Goal: Transaction & Acquisition: Book appointment/travel/reservation

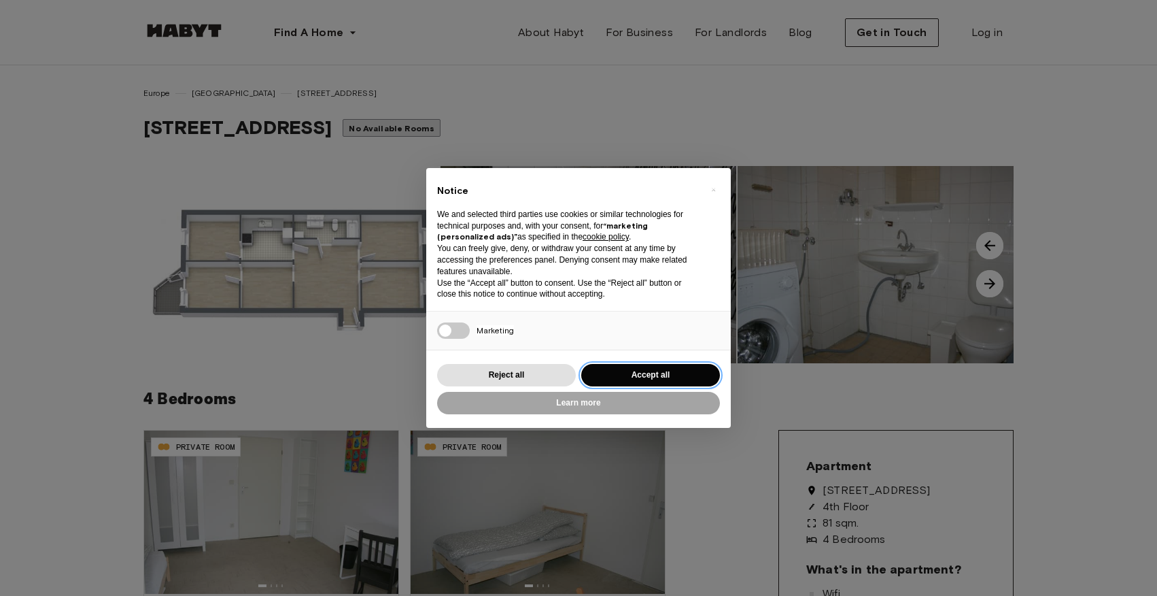
click at [666, 377] on button "Accept all" at bounding box center [650, 375] width 139 height 22
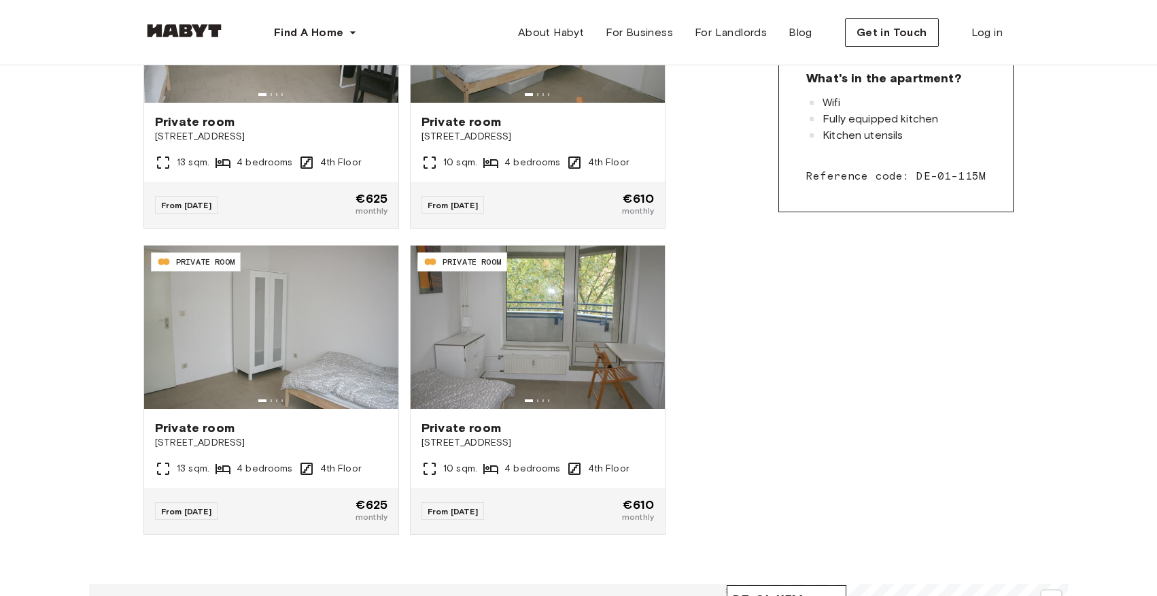
scroll to position [492, 0]
click at [422, 436] on icon at bounding box center [416, 441] width 11 height 11
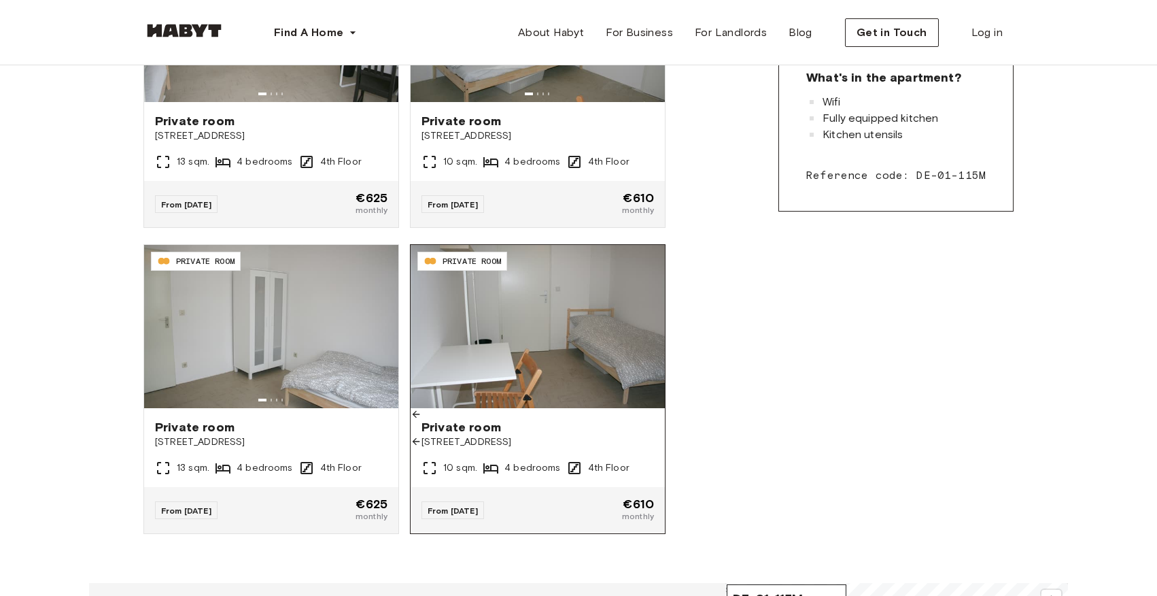
click at [422, 436] on icon at bounding box center [416, 441] width 11 height 11
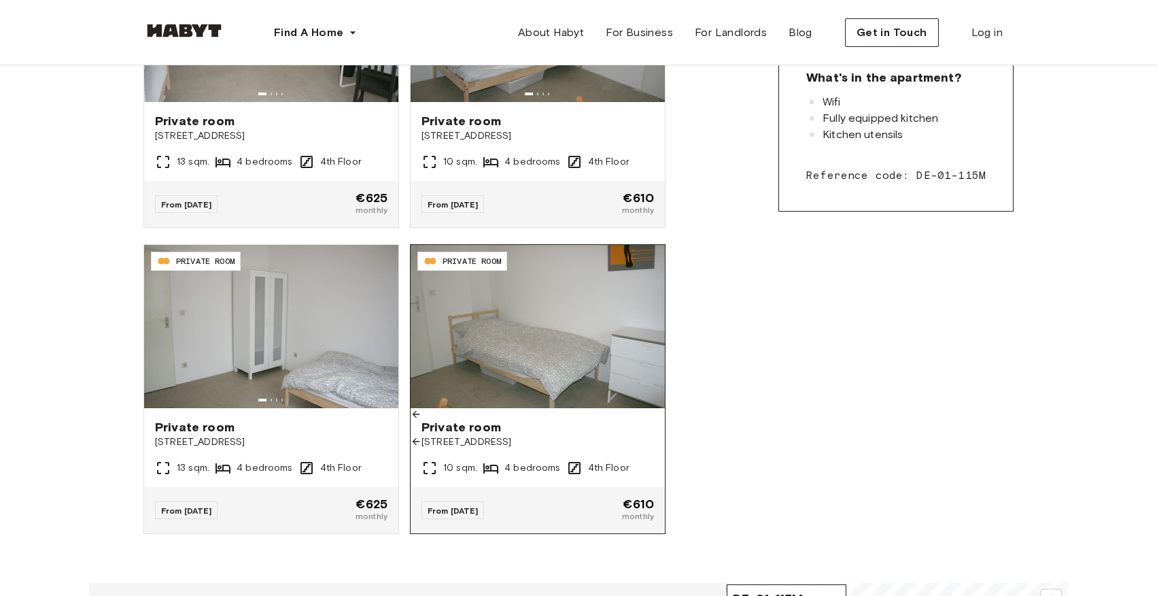
click at [422, 409] on icon at bounding box center [416, 414] width 11 height 11
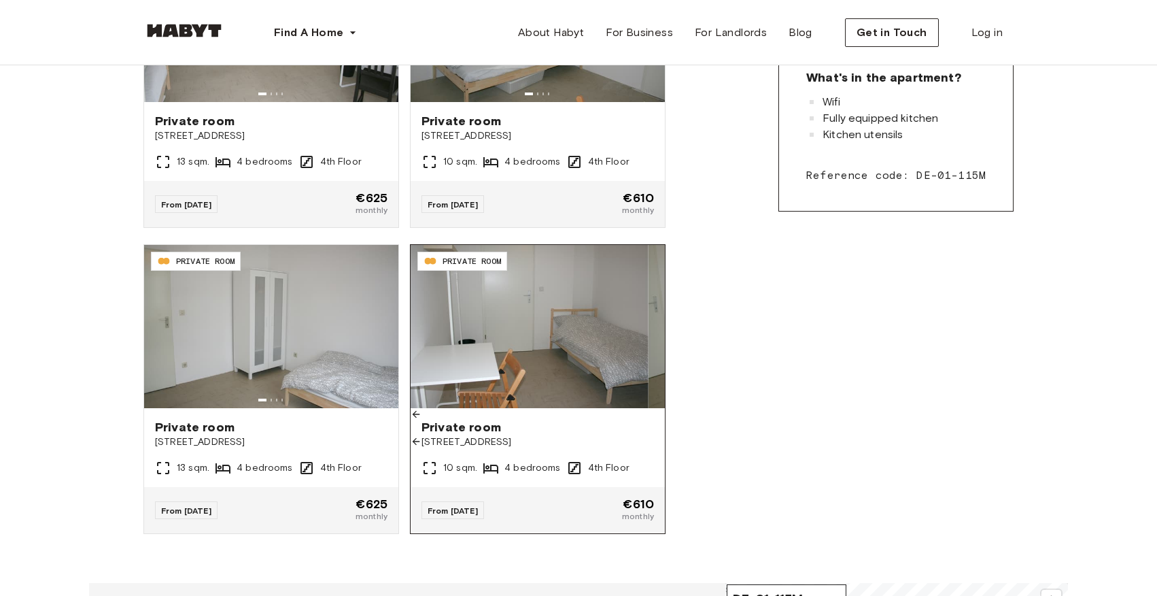
click at [422, 409] on icon at bounding box center [416, 414] width 11 height 11
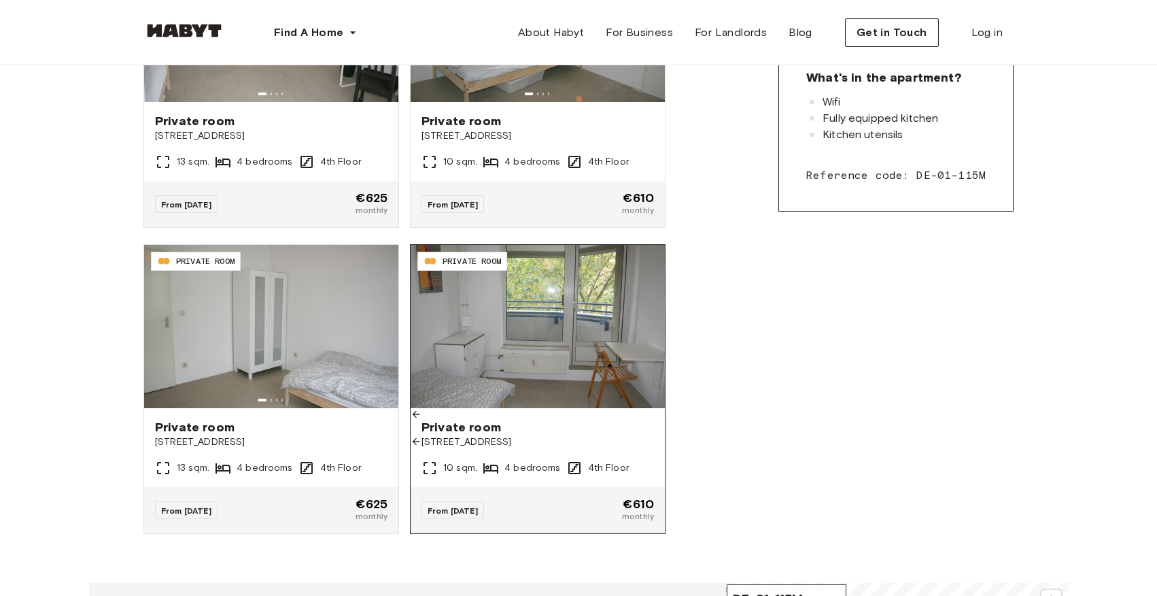
click at [422, 436] on icon at bounding box center [416, 441] width 11 height 11
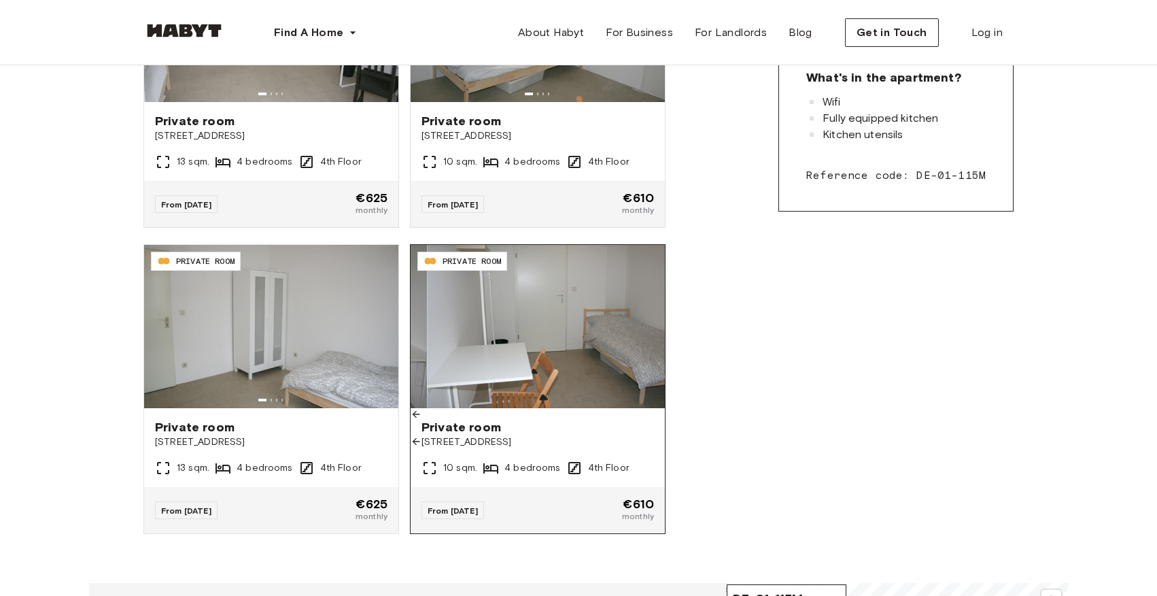
click at [422, 436] on icon at bounding box center [416, 441] width 11 height 11
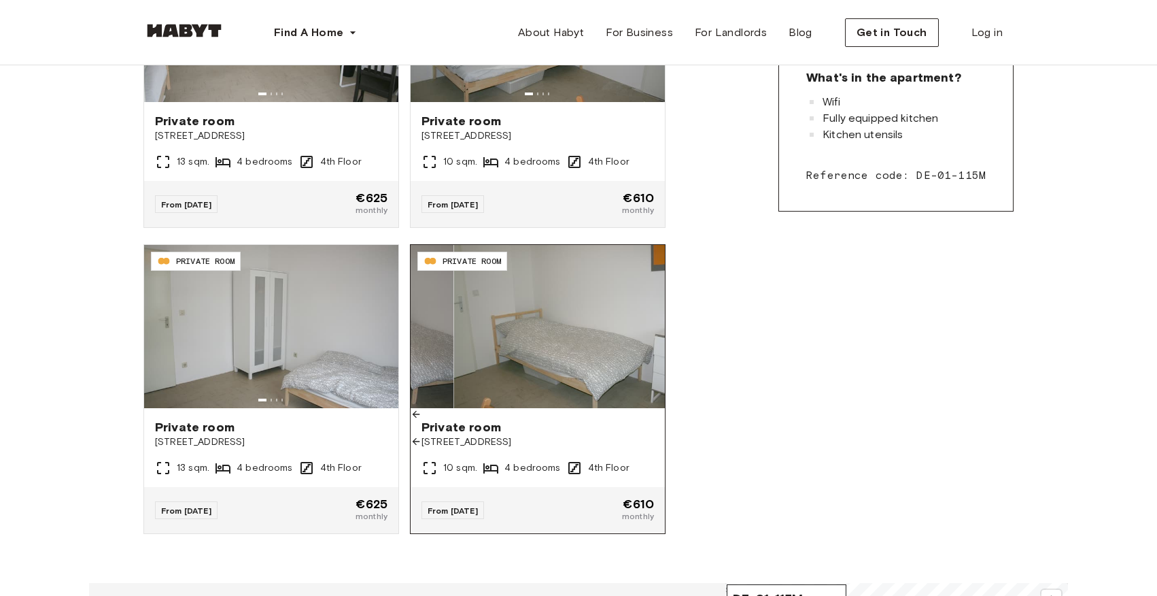
click at [422, 436] on icon at bounding box center [416, 441] width 11 height 11
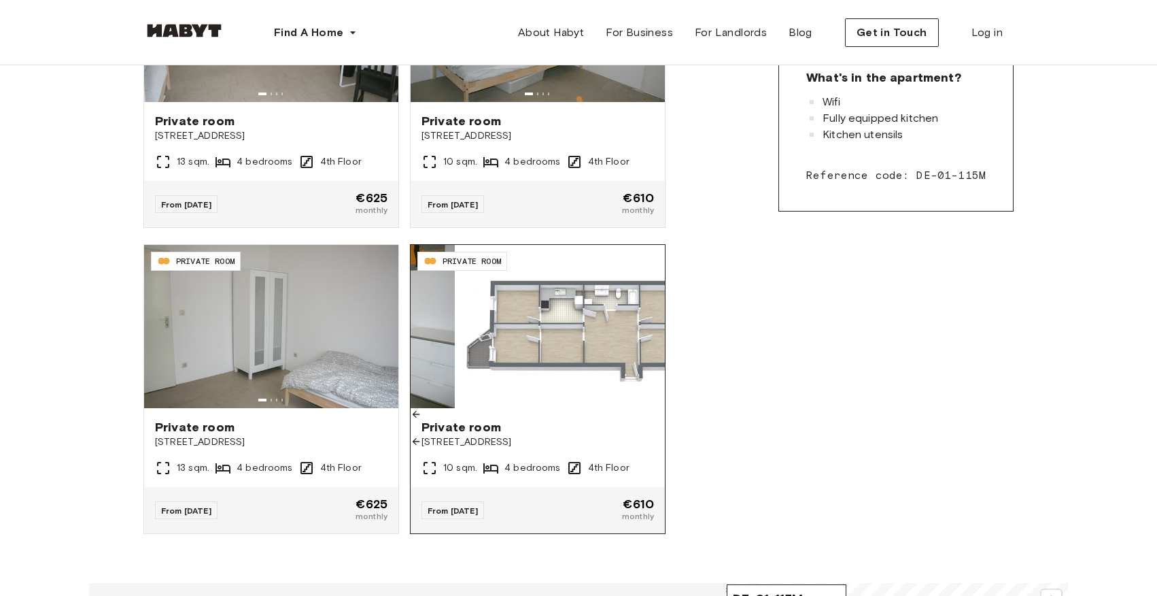
click at [422, 436] on icon at bounding box center [416, 441] width 11 height 11
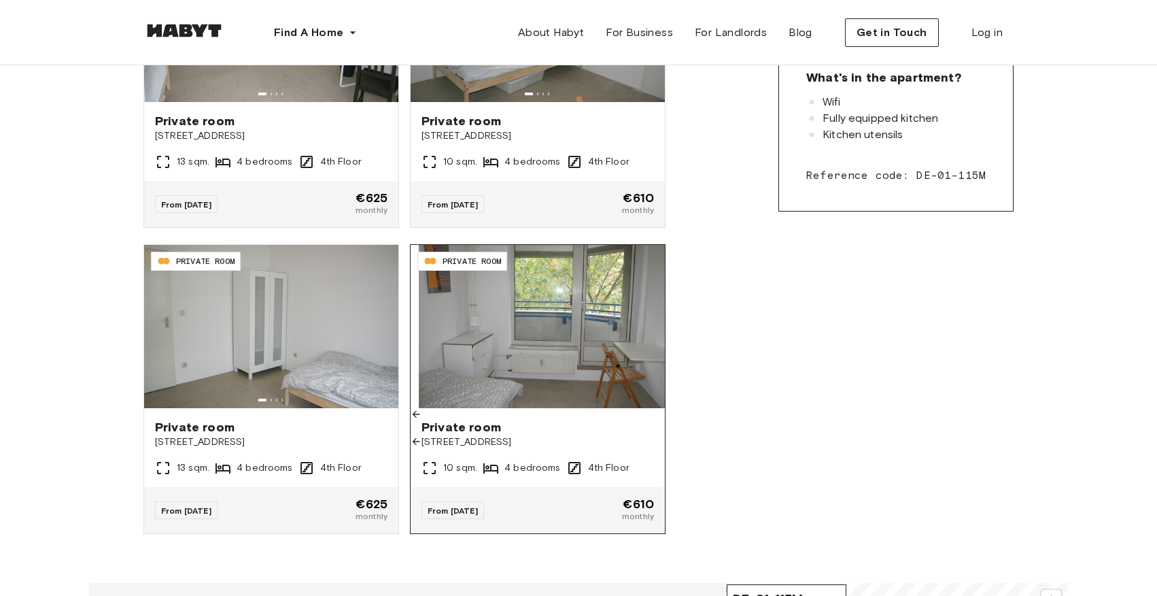
click at [422, 436] on icon at bounding box center [416, 441] width 11 height 11
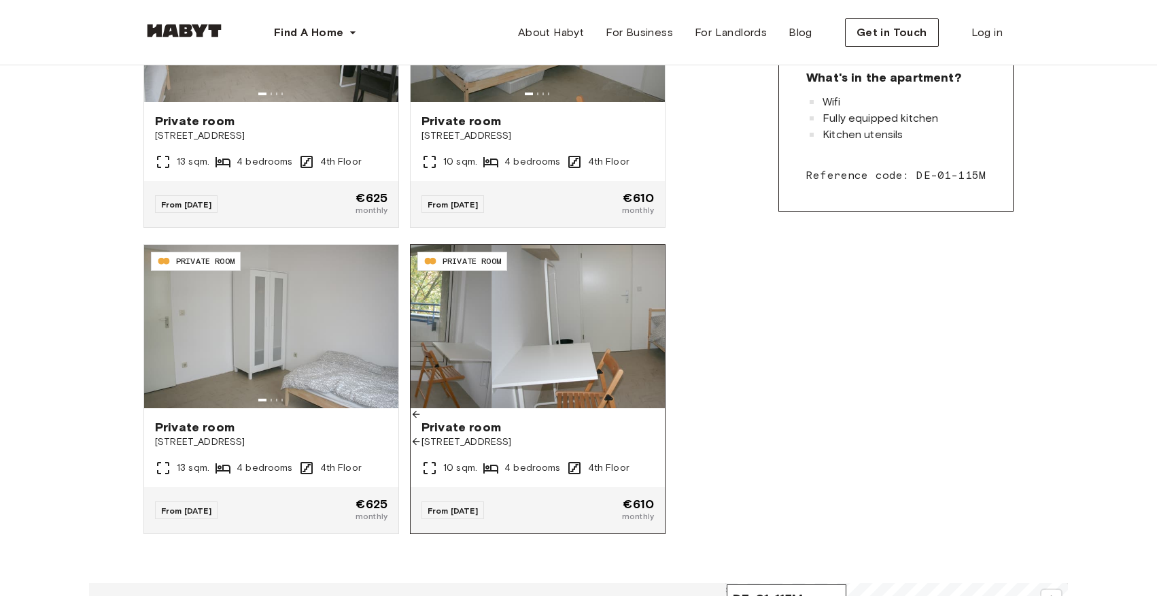
click at [422, 436] on icon at bounding box center [416, 441] width 11 height 11
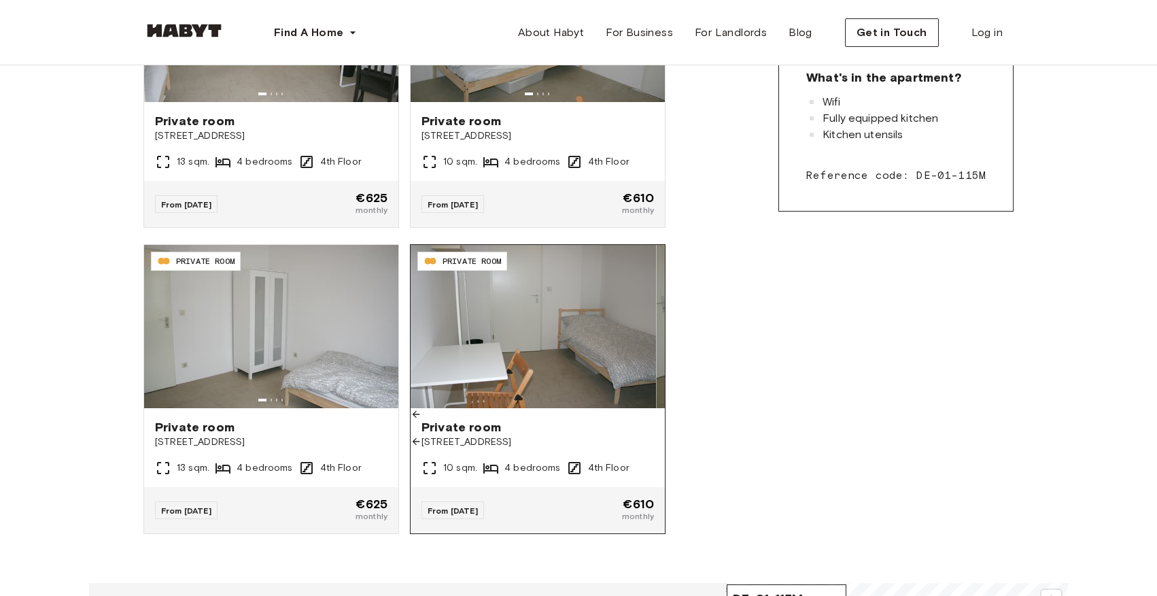
click at [422, 436] on icon at bounding box center [416, 441] width 11 height 11
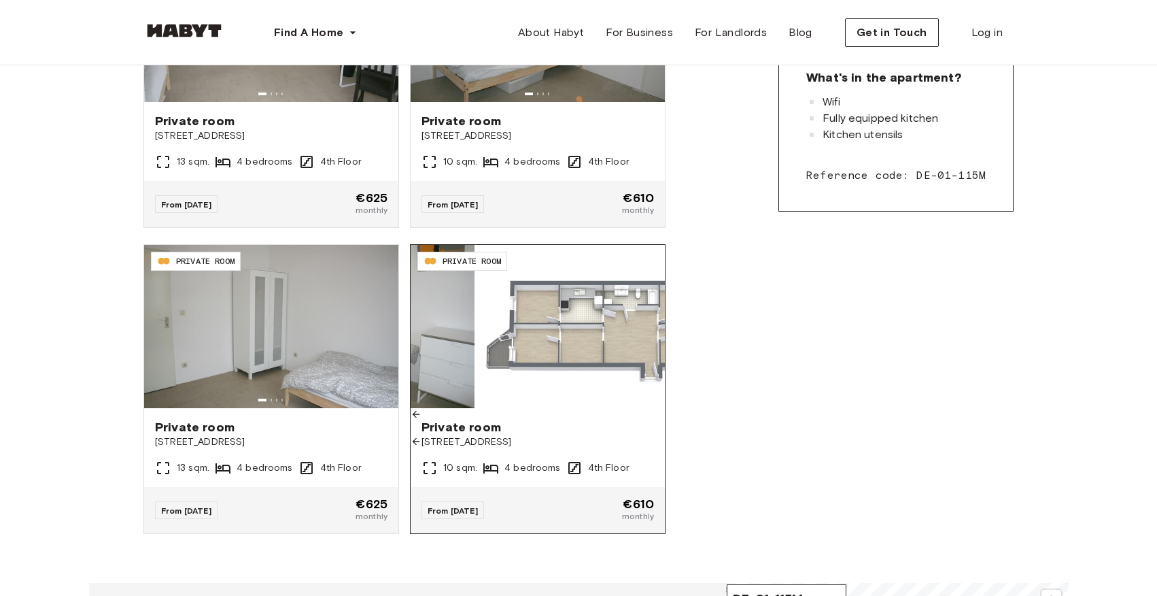
click at [422, 436] on icon at bounding box center [416, 441] width 11 height 11
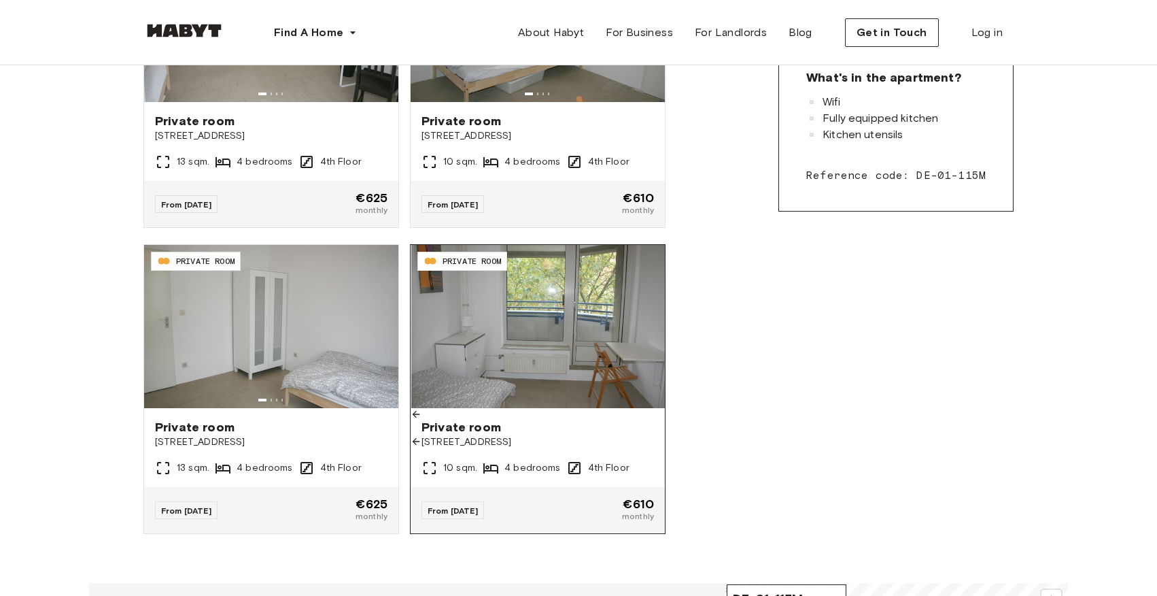
click at [422, 409] on icon at bounding box center [416, 414] width 11 height 11
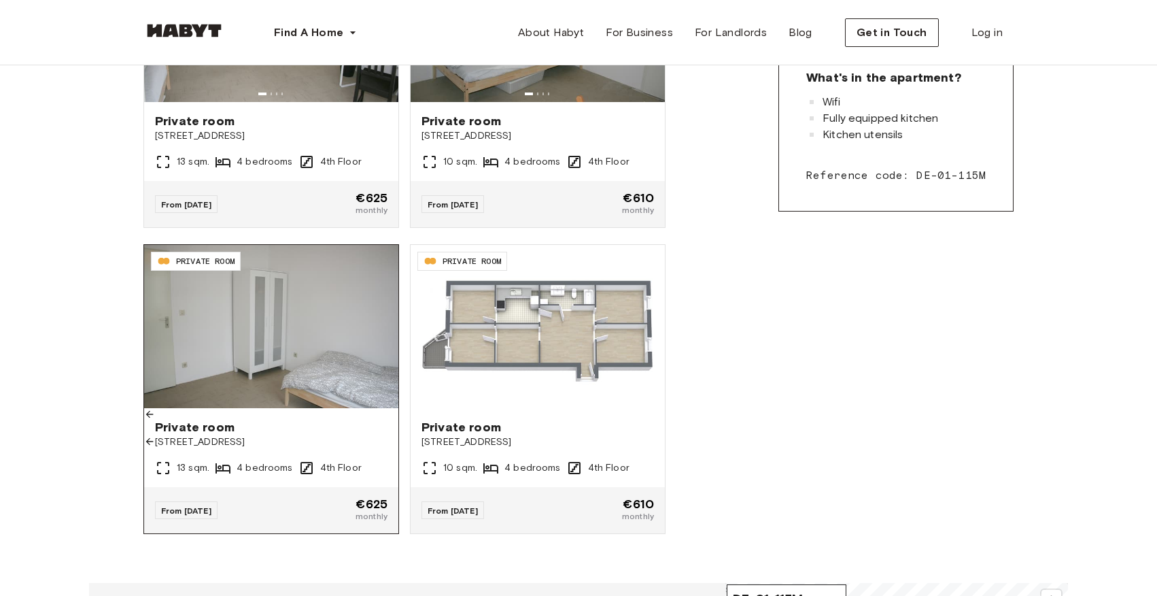
scroll to position [0, 0]
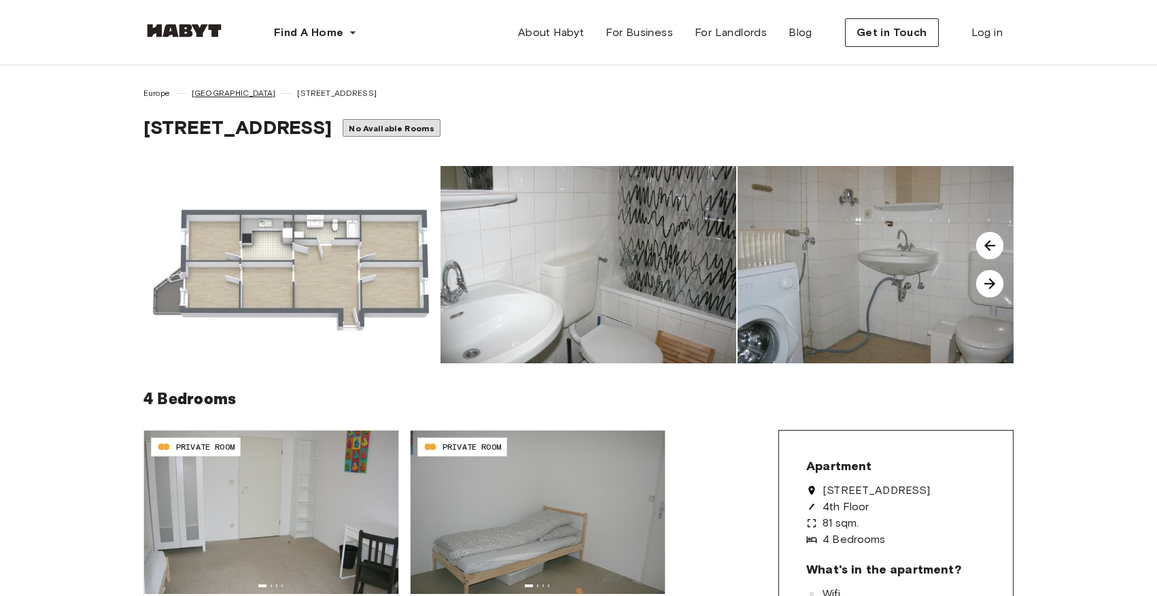
click at [200, 92] on span "[GEOGRAPHIC_DATA]" at bounding box center [234, 93] width 84 height 12
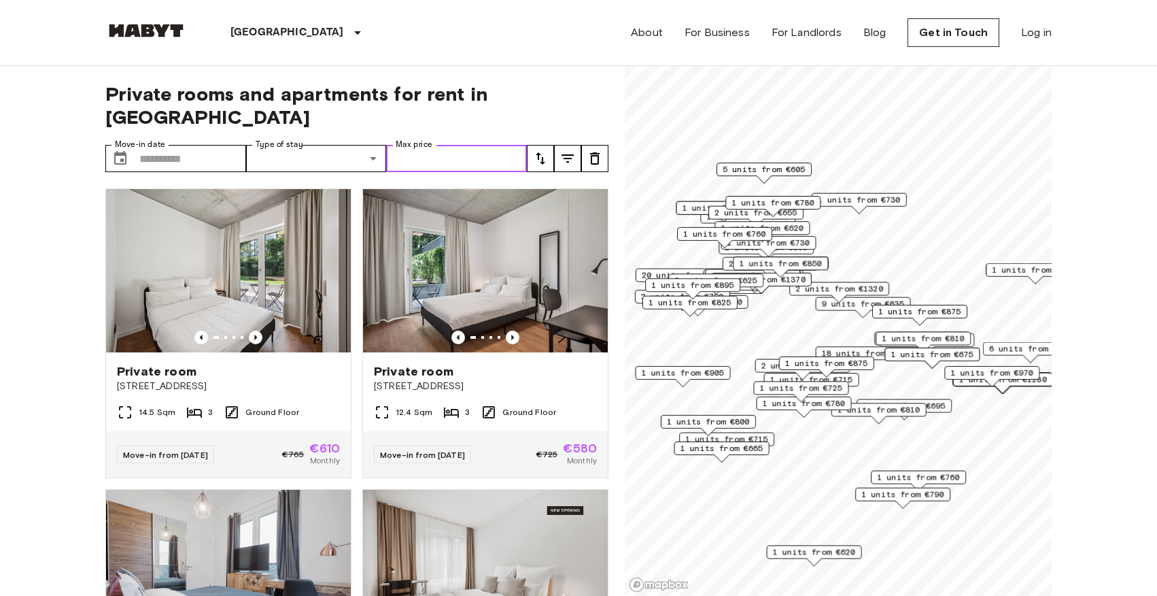
click at [500, 145] on input "Max price" at bounding box center [456, 158] width 141 height 27
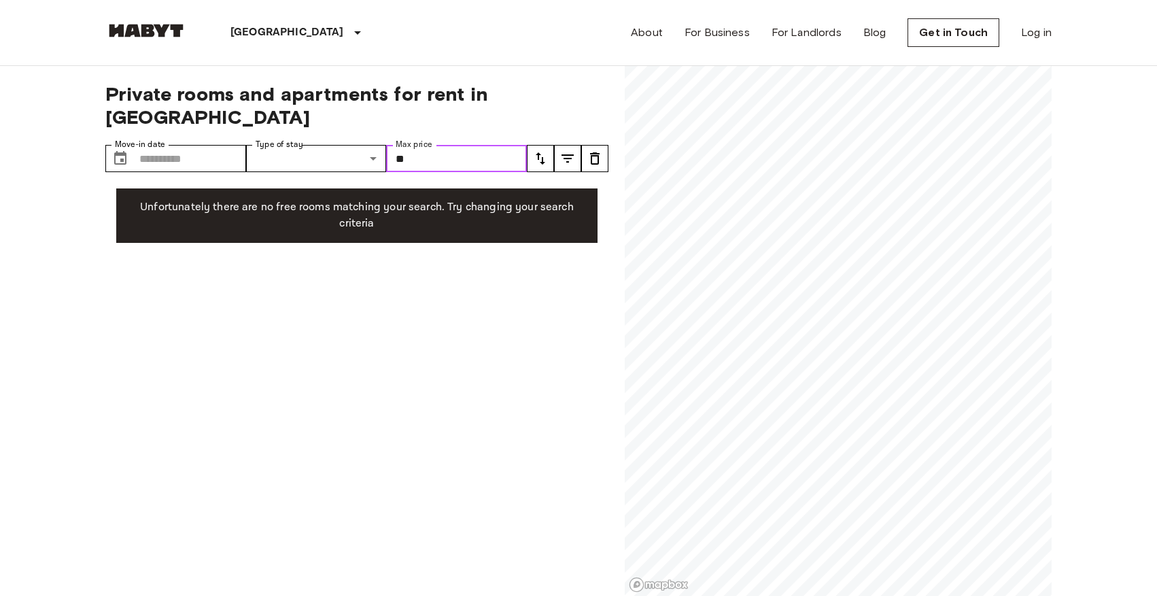
type input "*"
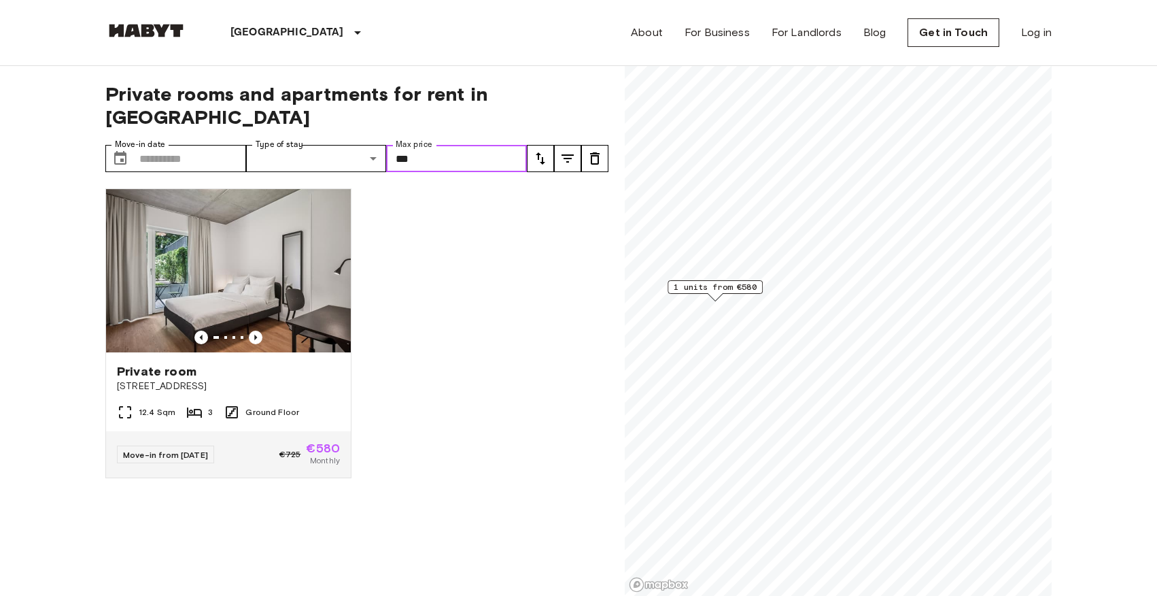
type input "***"
click at [140, 34] on img at bounding box center [146, 31] width 82 height 14
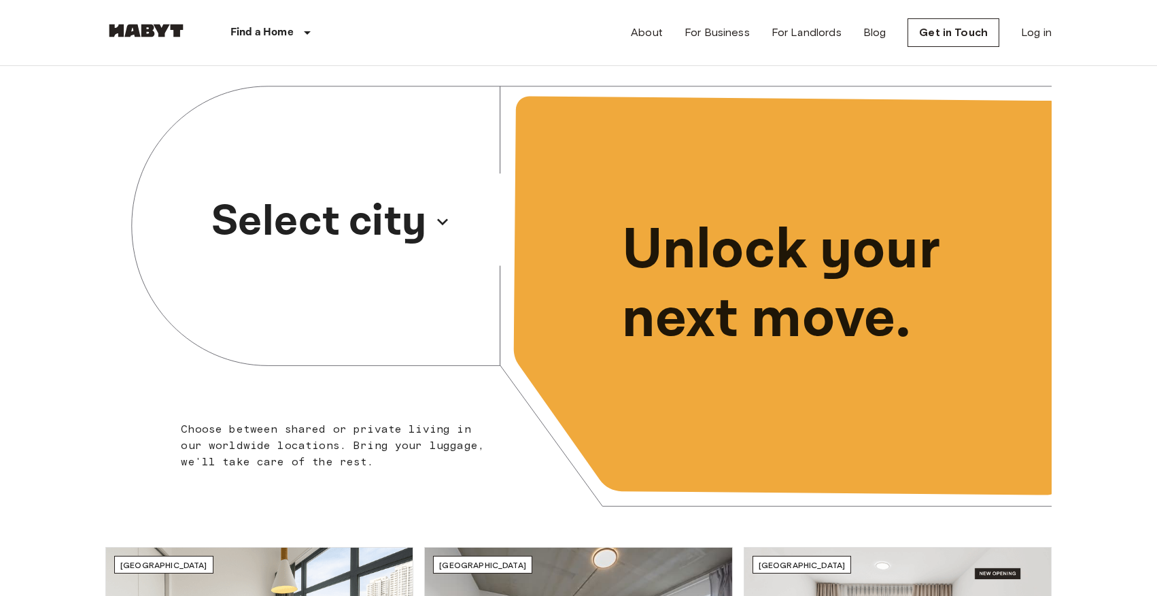
click at [393, 241] on p "Select city" at bounding box center [319, 221] width 216 height 65
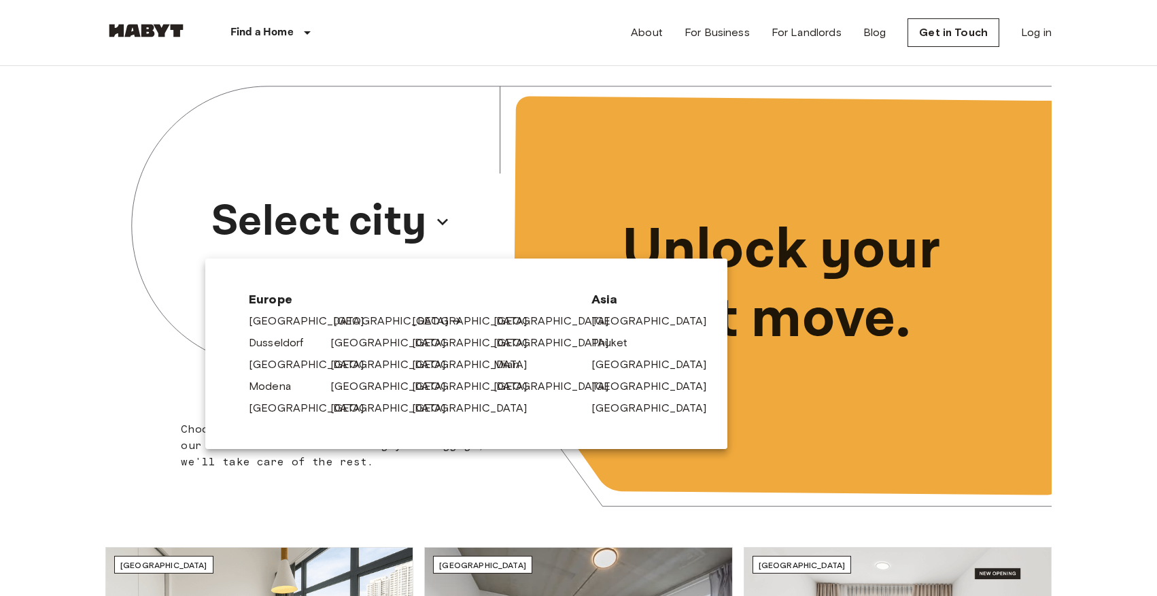
click at [335, 322] on link "[GEOGRAPHIC_DATA]" at bounding box center [397, 321] width 129 height 16
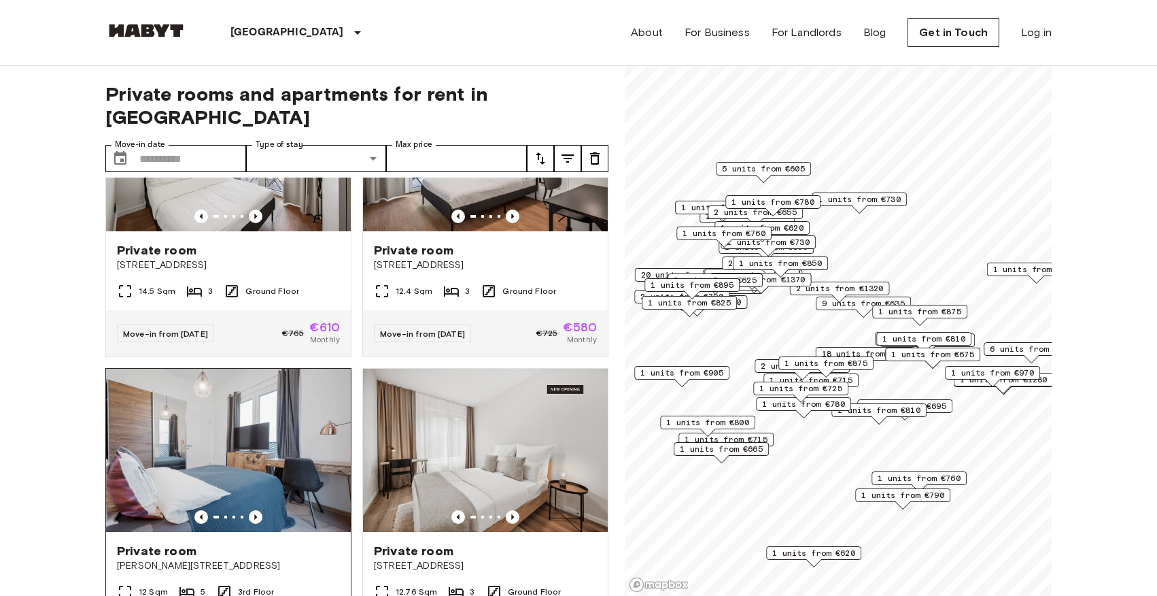
scroll to position [18, 0]
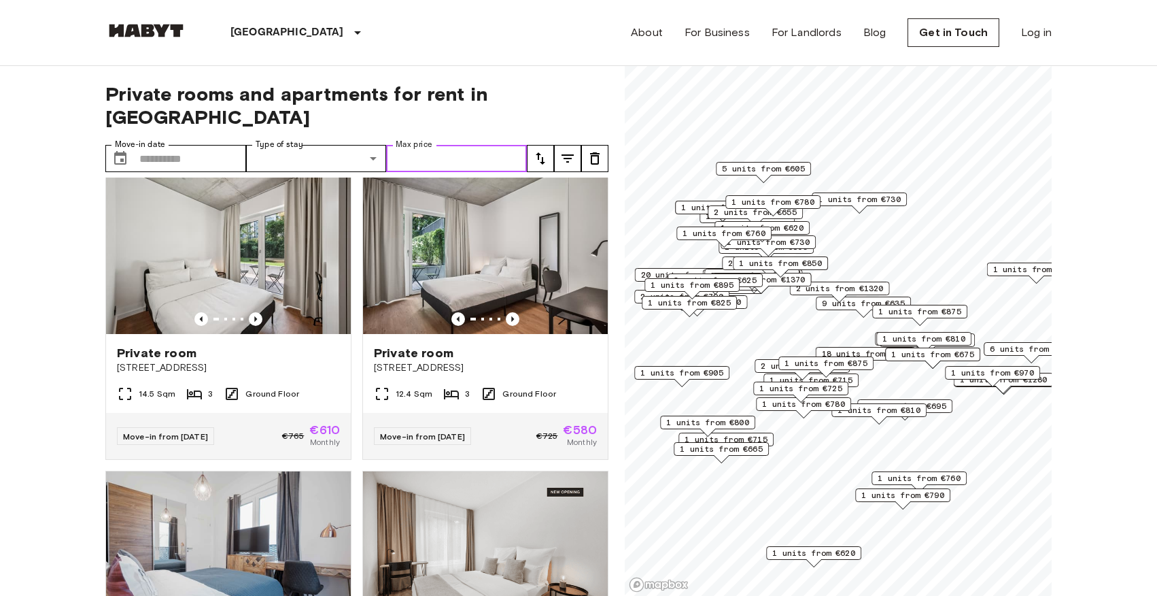
click at [488, 145] on input "Max price" at bounding box center [456, 158] width 141 height 27
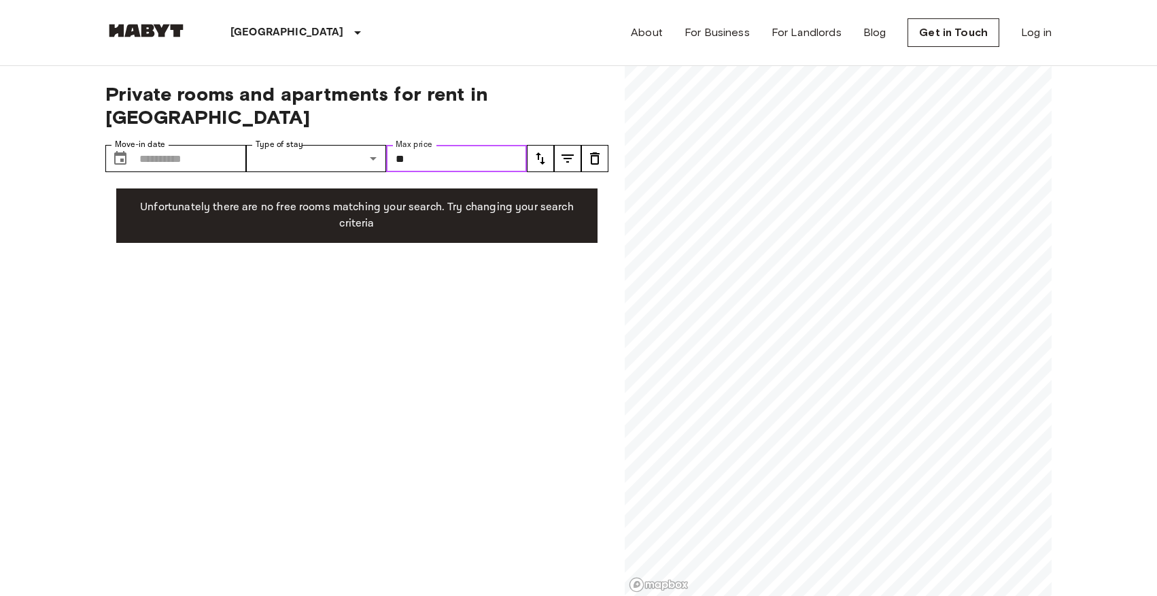
type input "*"
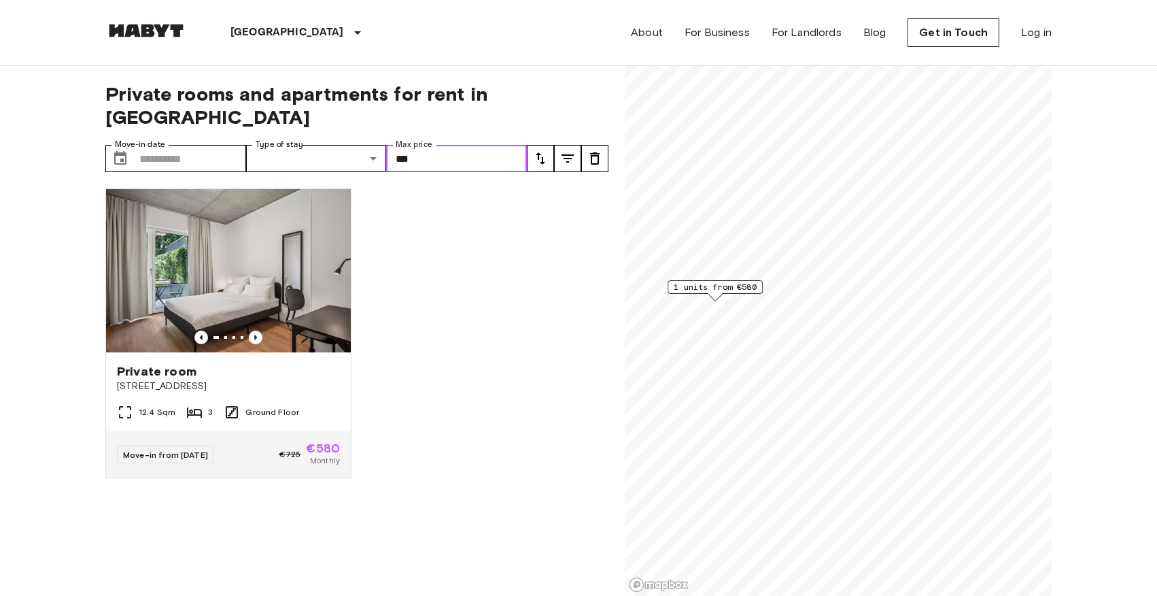
type input "***"
click at [257, 330] on icon "Previous image" at bounding box center [256, 337] width 14 height 14
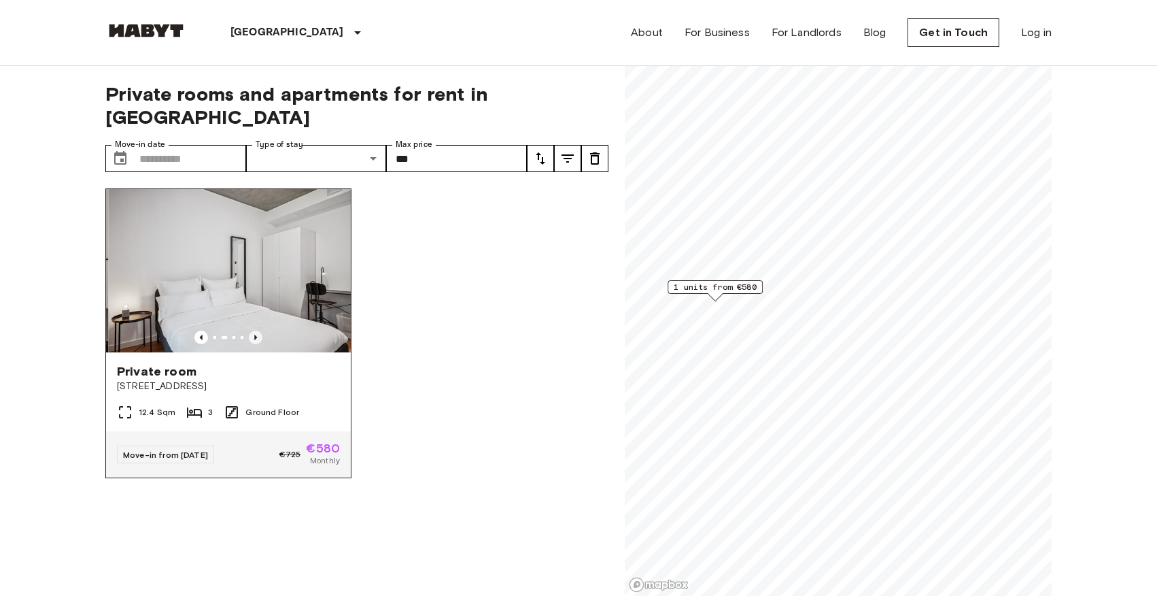
click at [257, 330] on icon "Previous image" at bounding box center [256, 337] width 14 height 14
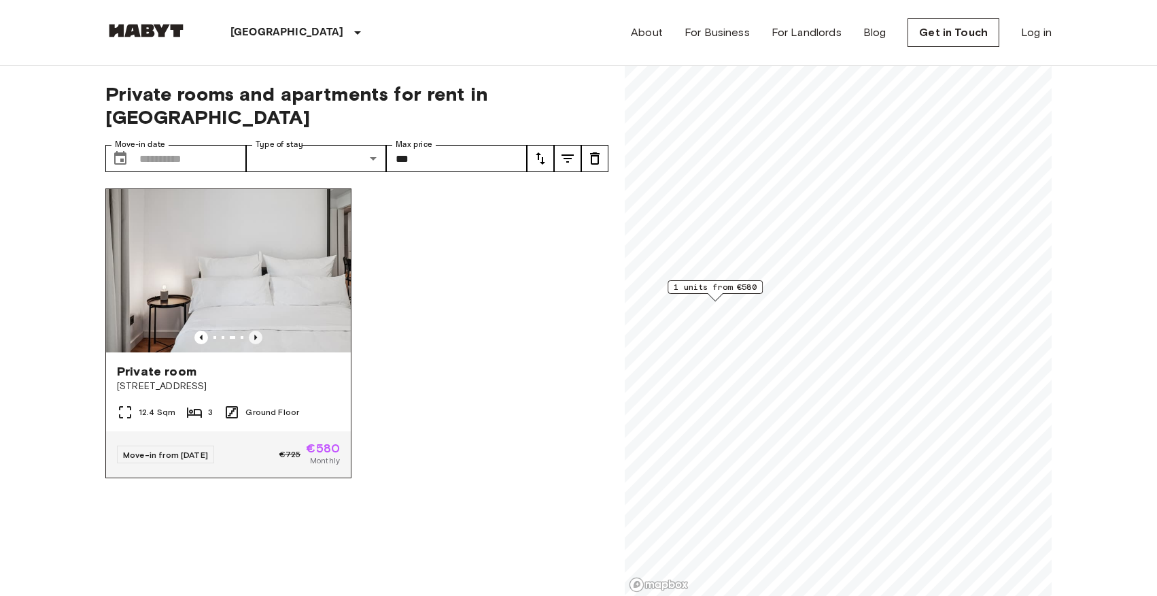
click at [257, 330] on icon "Previous image" at bounding box center [256, 337] width 14 height 14
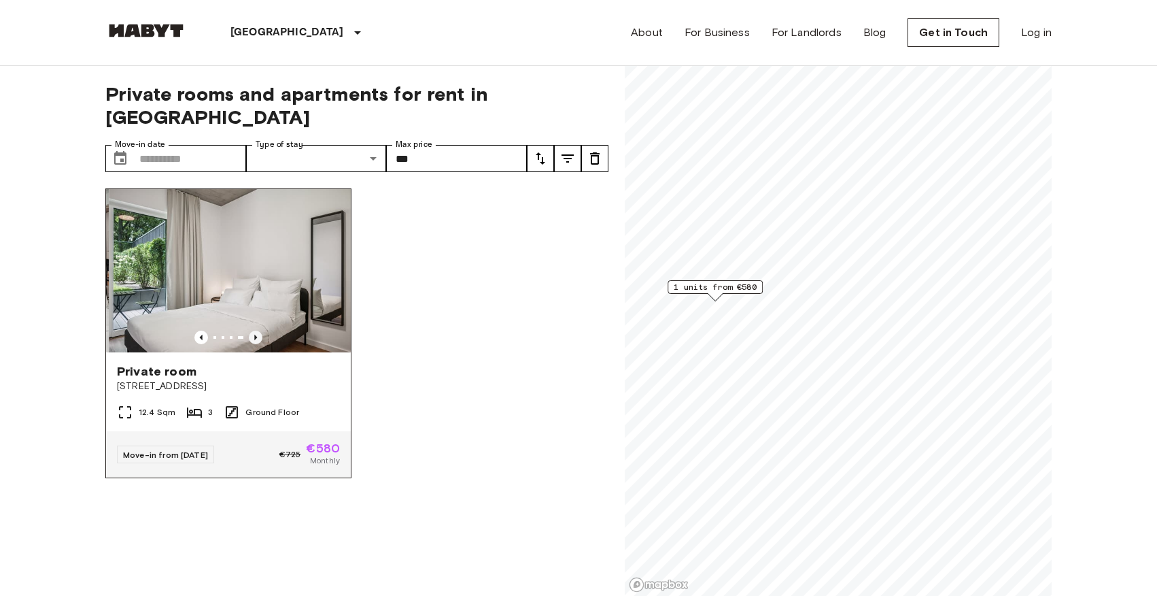
click at [257, 330] on icon "Previous image" at bounding box center [256, 337] width 14 height 14
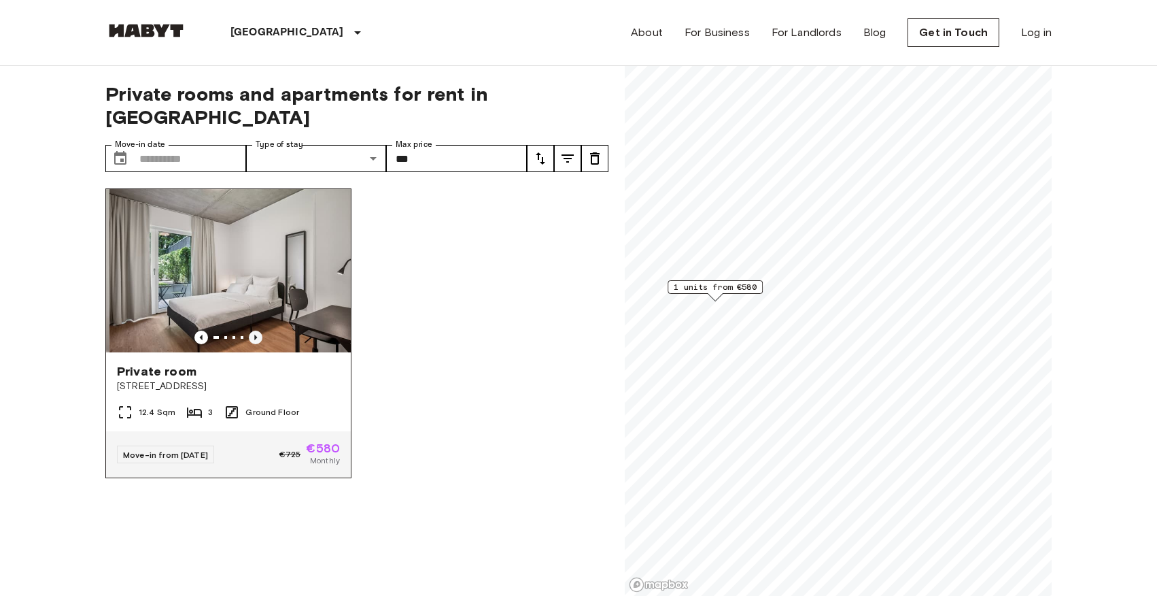
click at [257, 330] on icon "Previous image" at bounding box center [256, 337] width 14 height 14
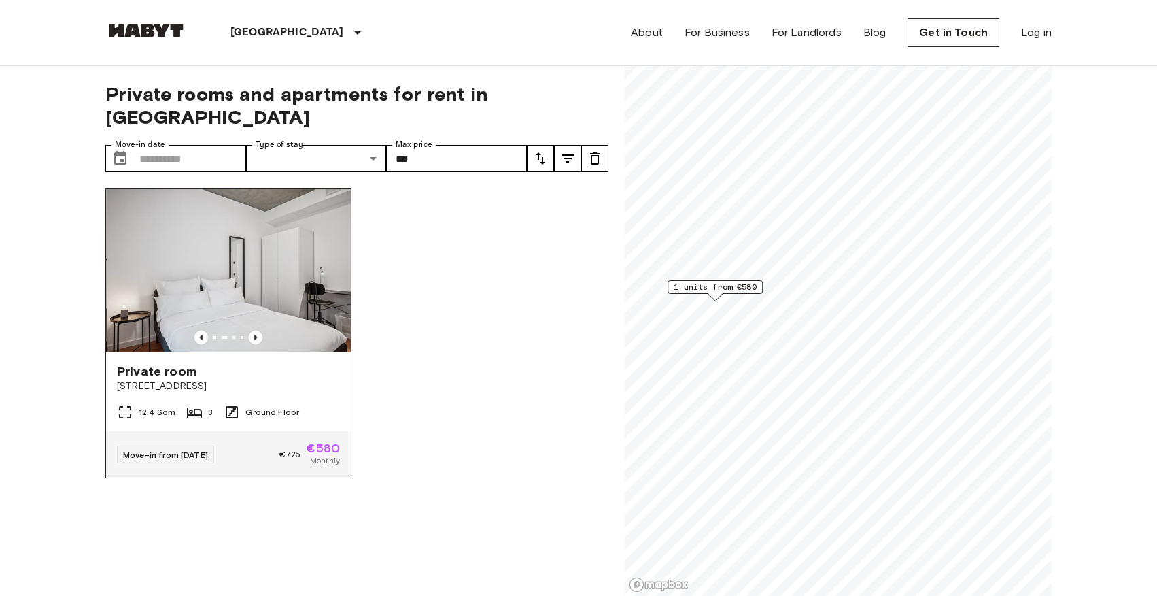
click at [316, 375] on div "Private room Stromstraße 48" at bounding box center [228, 378] width 245 height 52
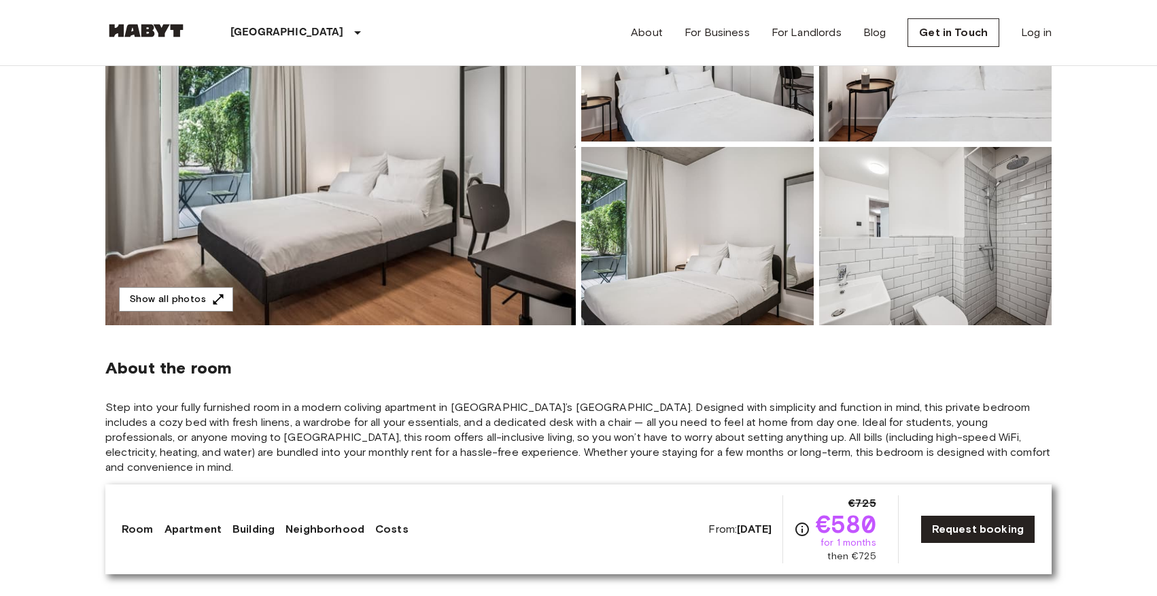
scroll to position [282, 0]
